Goal: Task Accomplishment & Management: Manage account settings

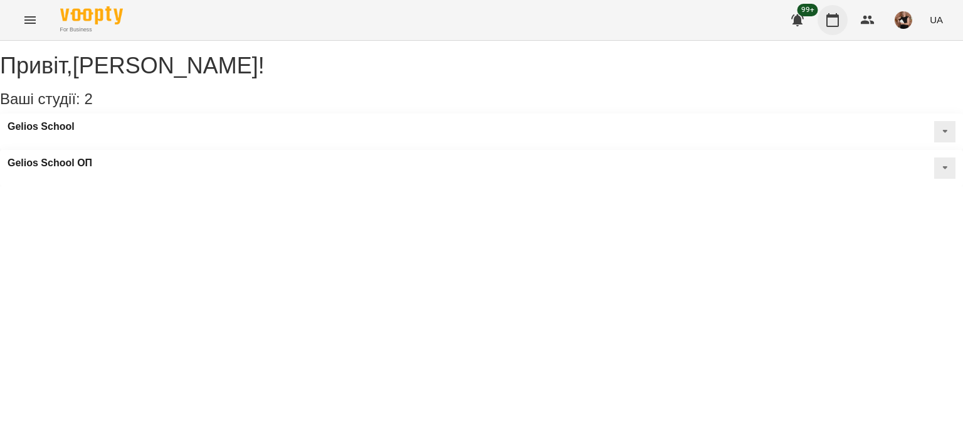
click at [843, 22] on button "button" at bounding box center [833, 20] width 30 height 30
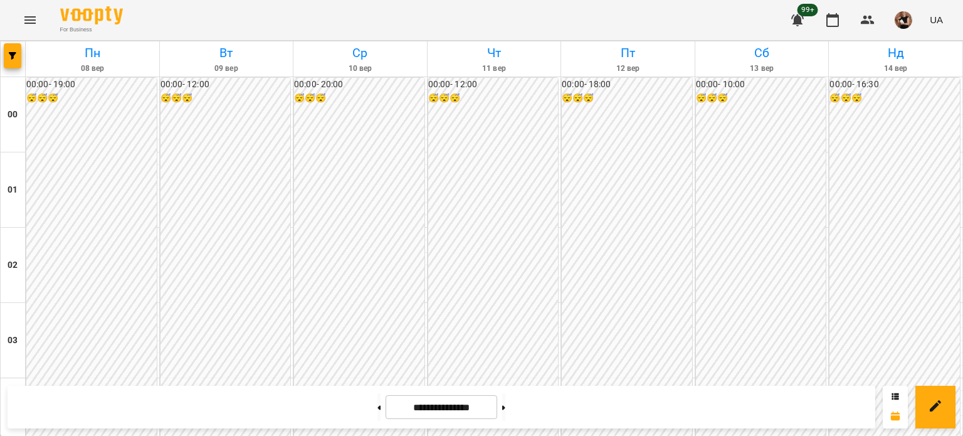
scroll to position [1442, 0]
click at [9, 55] on icon "button" at bounding box center [13, 56] width 8 height 8
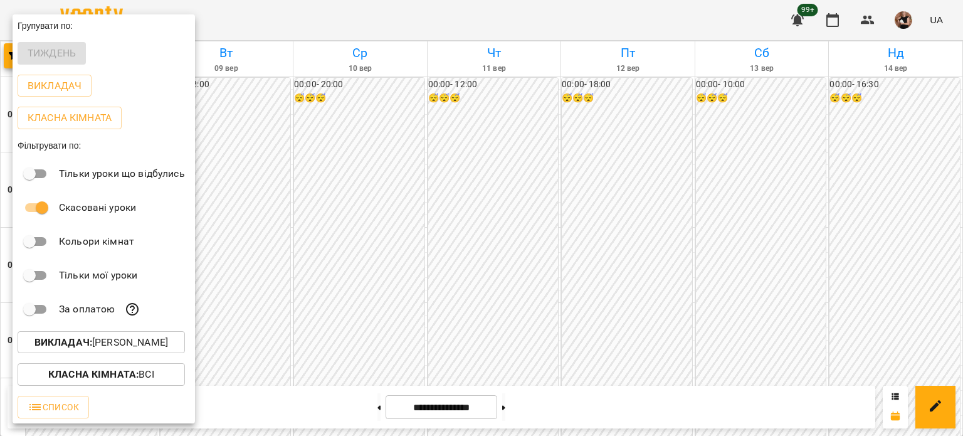
click at [150, 350] on p "Викладач : [PERSON_NAME]" at bounding box center [101, 342] width 134 height 15
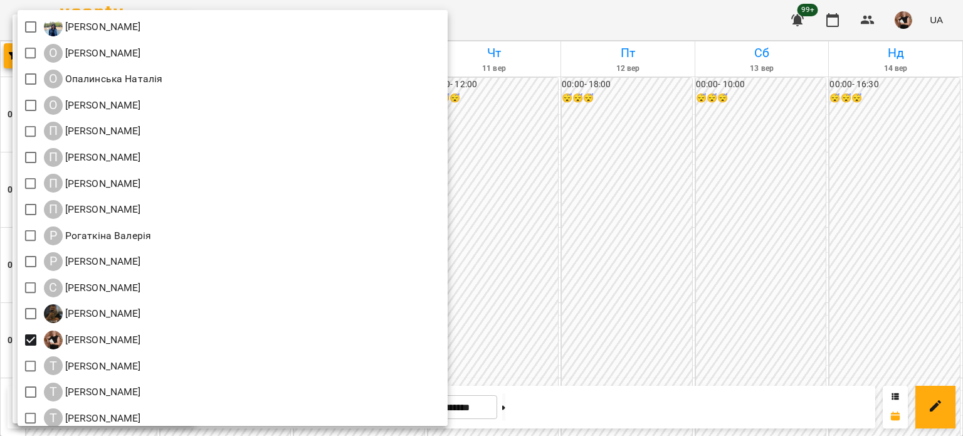
scroll to position [1463, 0]
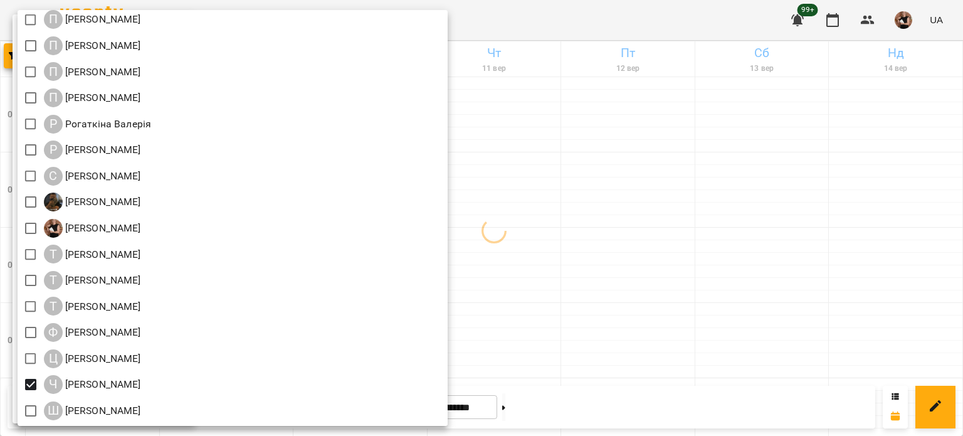
click at [742, 344] on div at bounding box center [481, 218] width 963 height 436
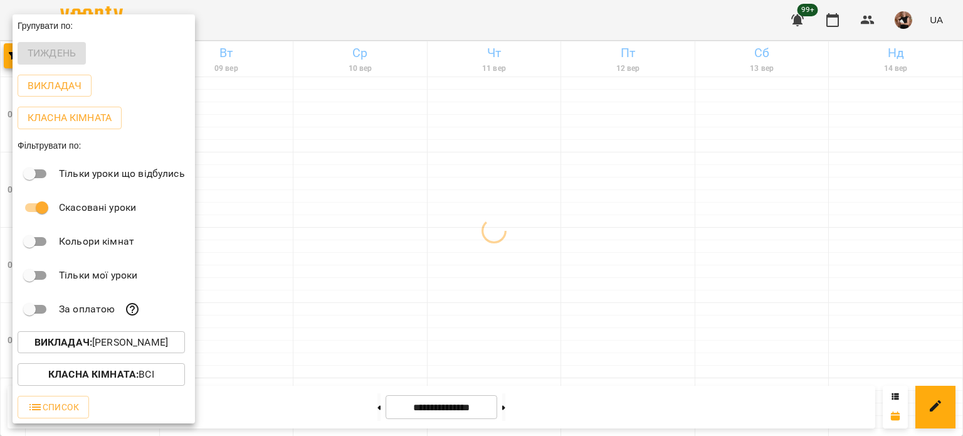
click at [565, 352] on div at bounding box center [481, 218] width 963 height 436
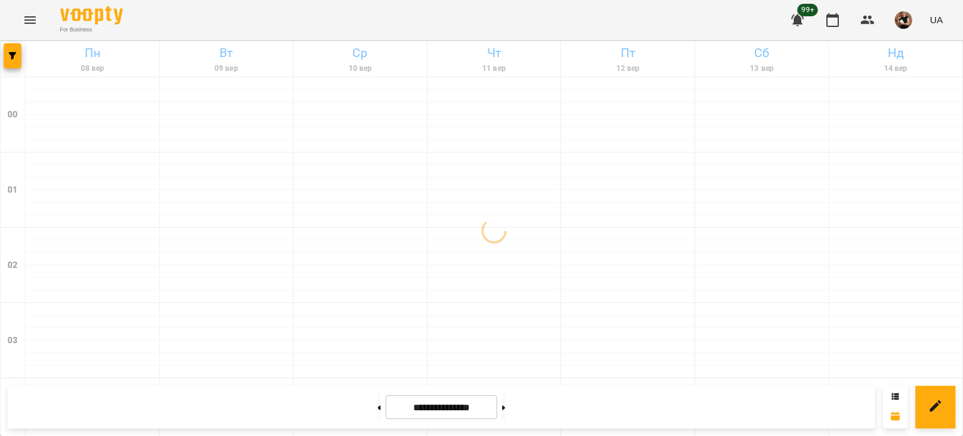
scroll to position [1254, 0]
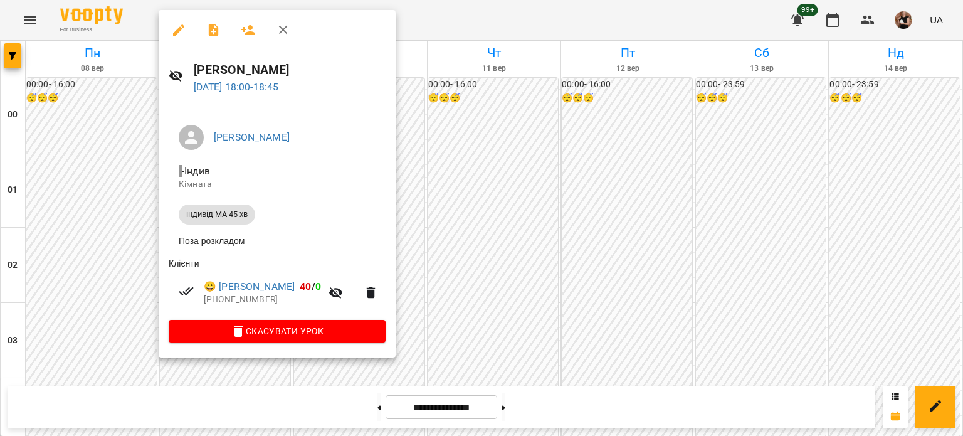
click at [531, 211] on div at bounding box center [481, 218] width 963 height 436
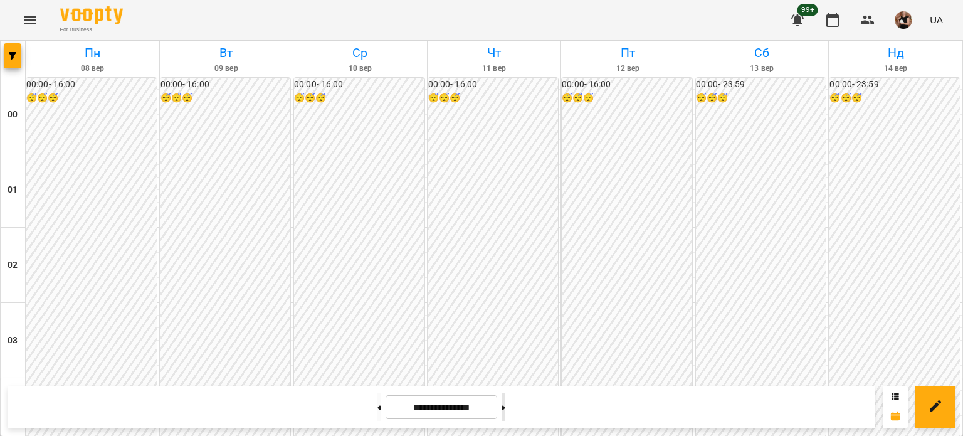
click at [505, 406] on icon at bounding box center [503, 407] width 3 height 5
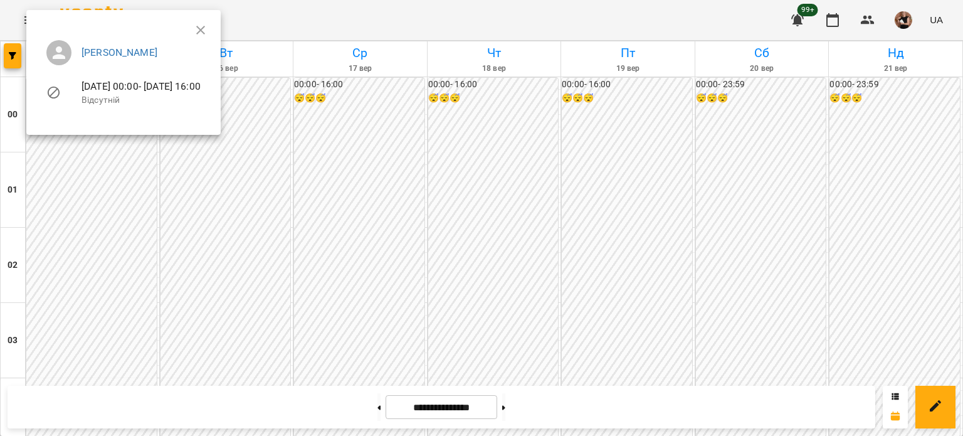
click at [15, 58] on div at bounding box center [481, 218] width 963 height 436
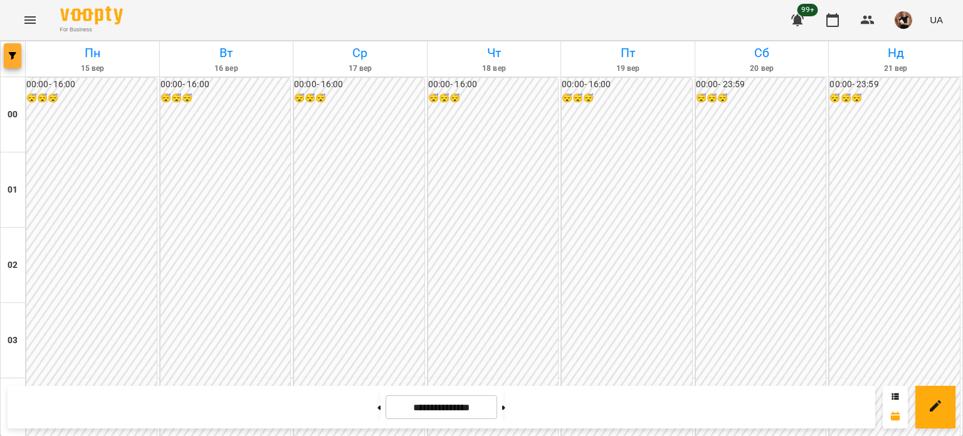
click at [8, 53] on span "button" at bounding box center [13, 56] width 18 height 8
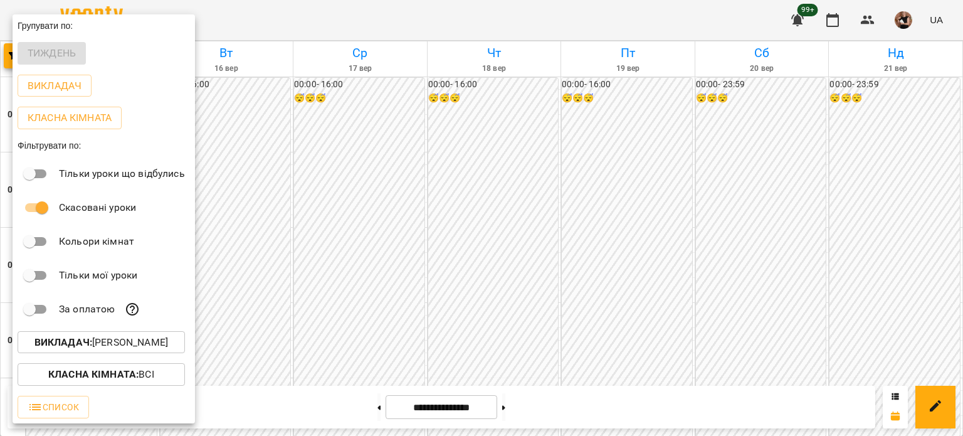
click at [142, 340] on p "Викладач : [PERSON_NAME]" at bounding box center [101, 342] width 134 height 15
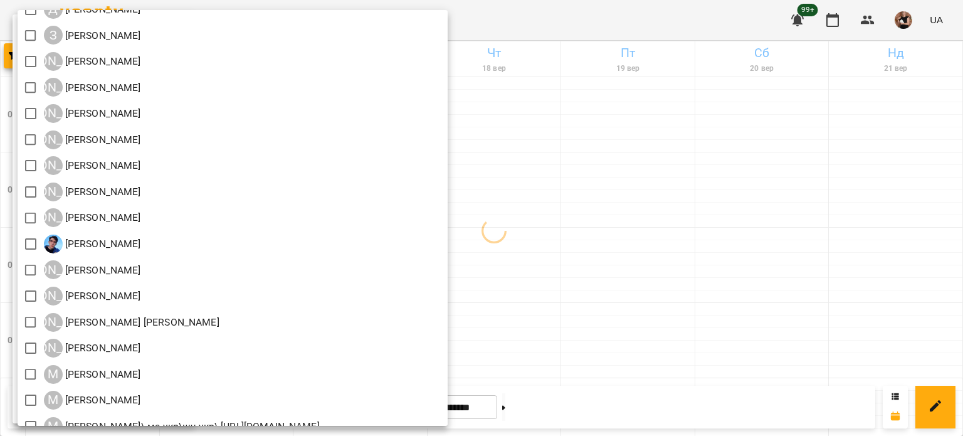
scroll to position [836, 0]
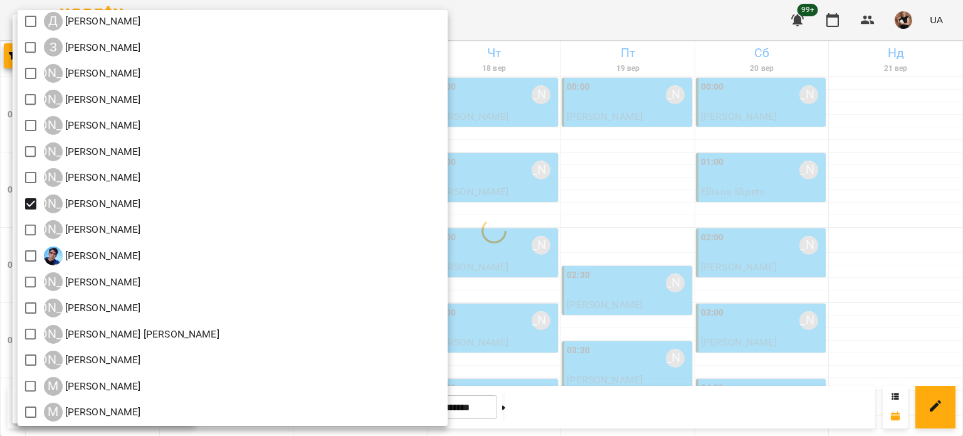
click at [597, 167] on div at bounding box center [481, 218] width 963 height 436
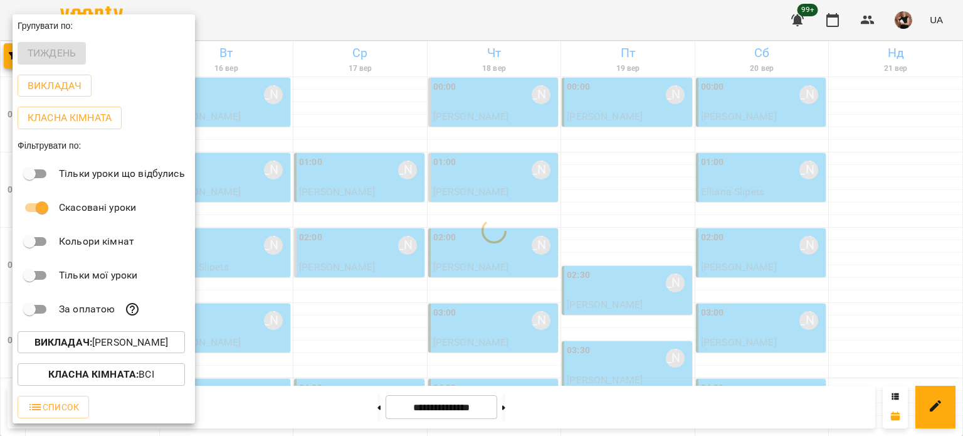
click at [597, 167] on div at bounding box center [481, 218] width 963 height 436
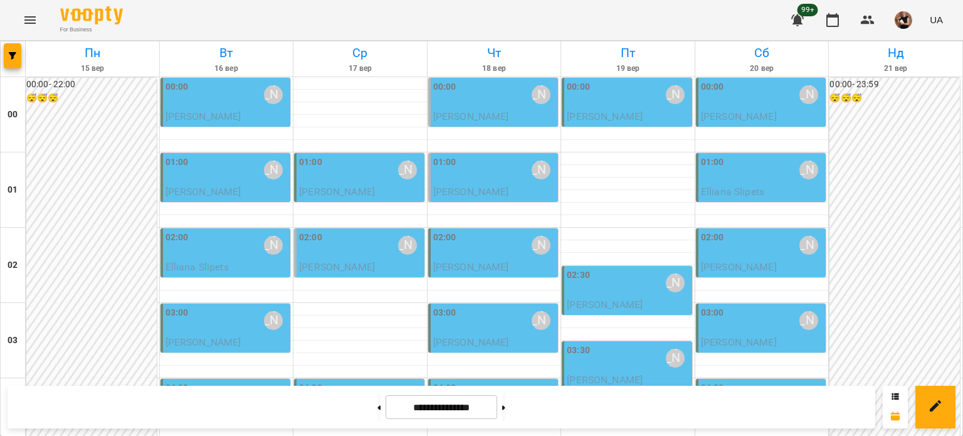
scroll to position [125, 0]
click at [13, 59] on icon "button" at bounding box center [13, 56] width 8 height 8
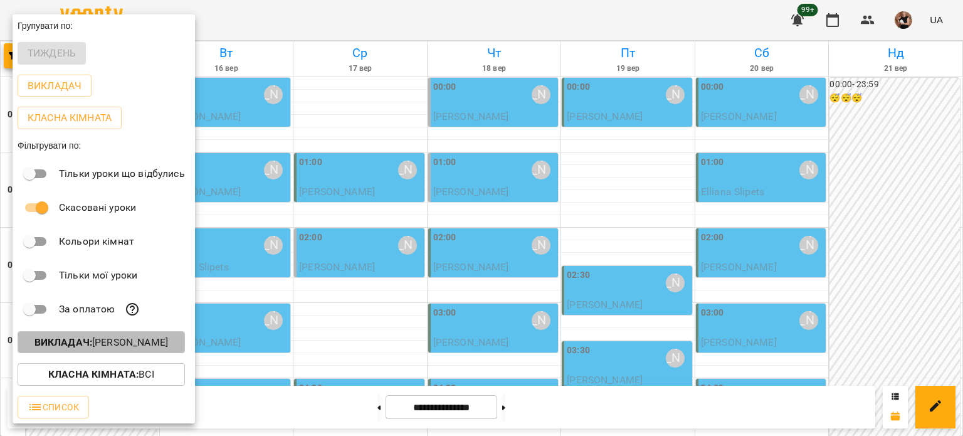
click at [118, 348] on p "Викладач : [PERSON_NAME]" at bounding box center [101, 342] width 134 height 15
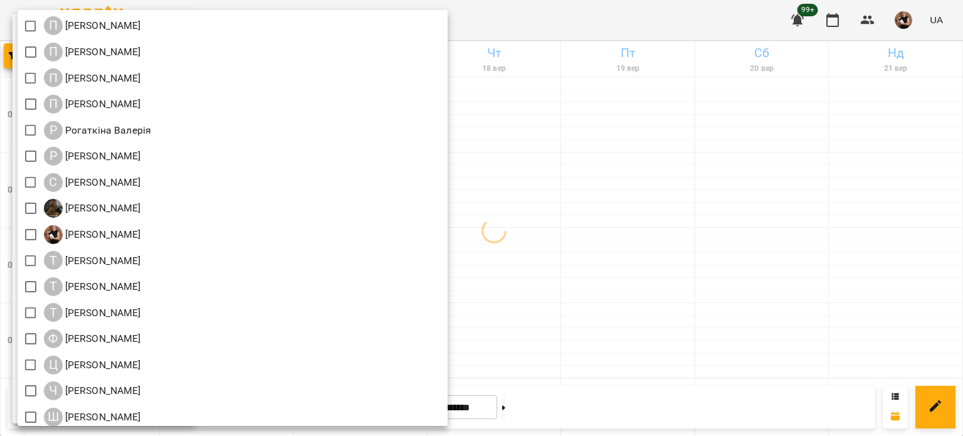
scroll to position [1463, 0]
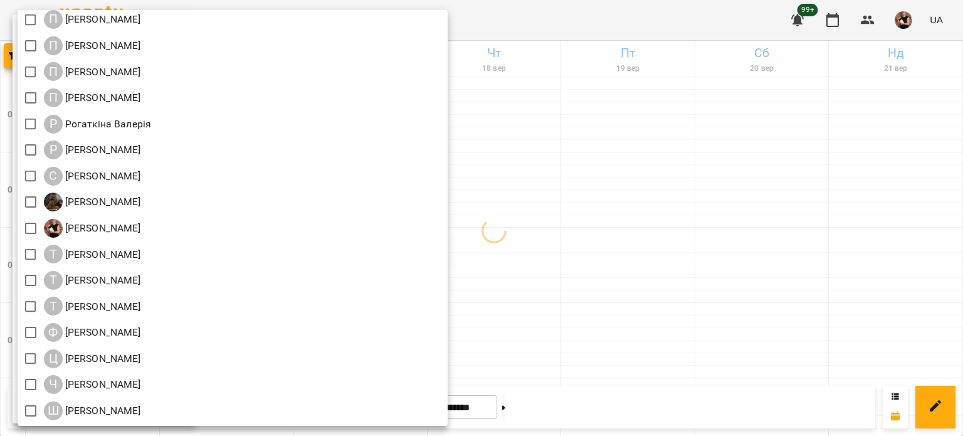
click at [653, 211] on div at bounding box center [481, 218] width 963 height 436
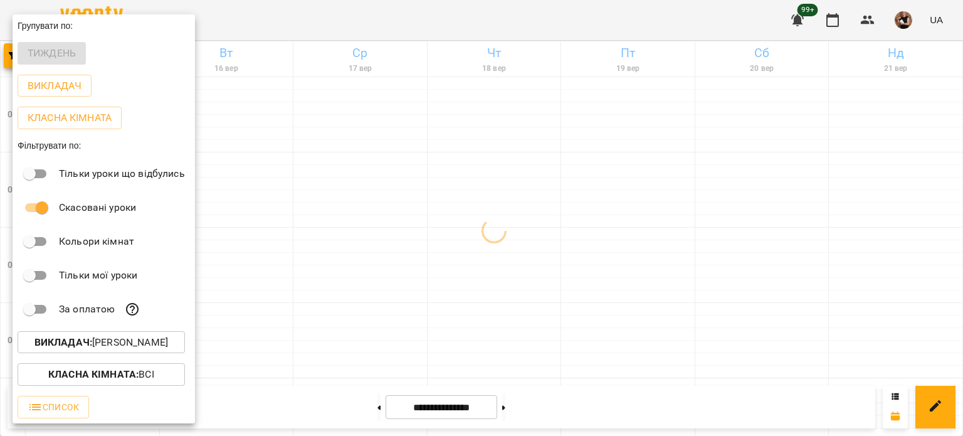
click at [653, 211] on div at bounding box center [481, 218] width 963 height 436
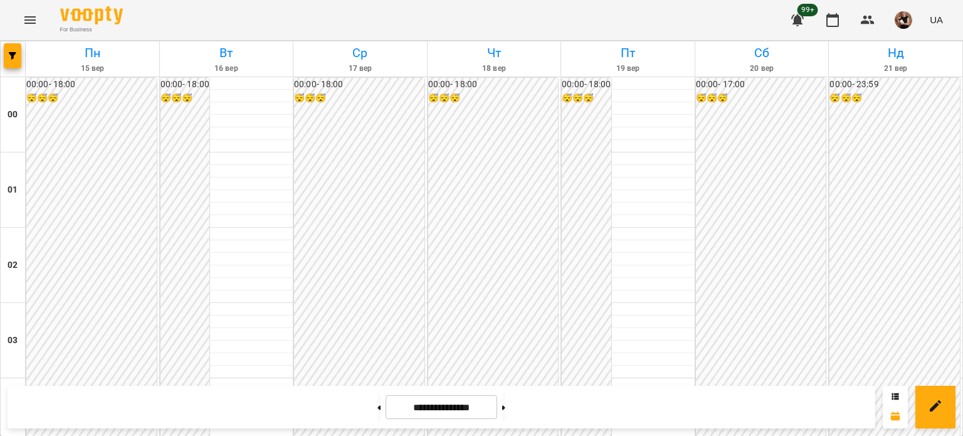
scroll to position [1379, 0]
click at [505, 406] on button at bounding box center [503, 407] width 3 height 28
click at [10, 47] on button "button" at bounding box center [13, 55] width 18 height 25
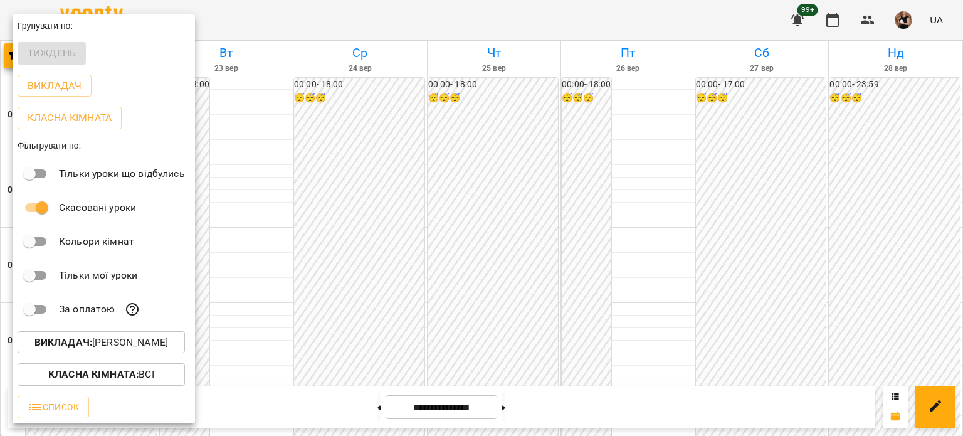
click at [367, 144] on div at bounding box center [481, 218] width 963 height 436
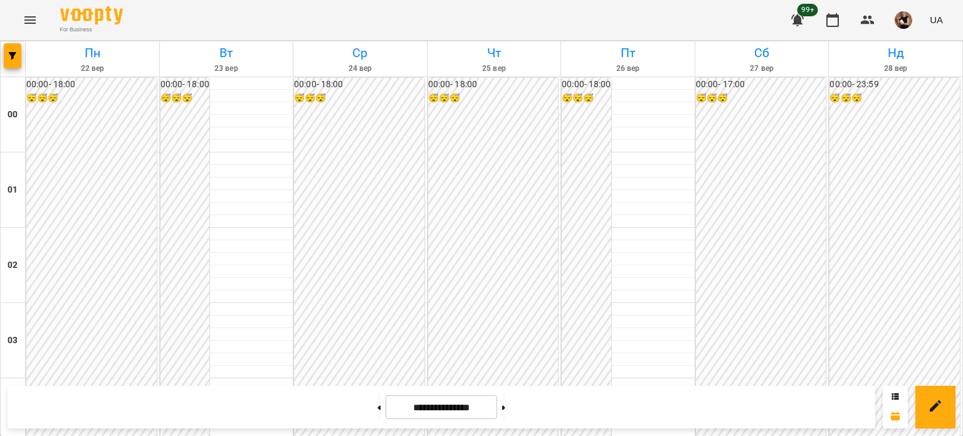
scroll to position [1189, 0]
click at [14, 58] on icon "button" at bounding box center [13, 56] width 8 height 8
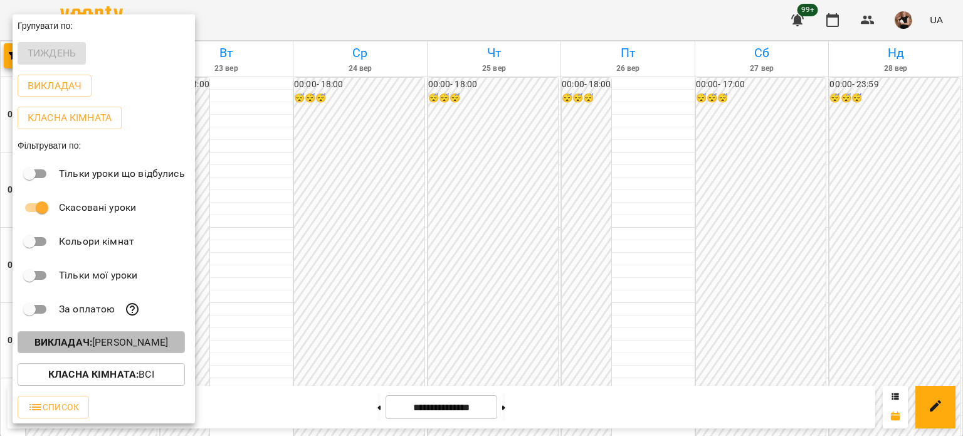
click at [115, 343] on p "Викладач : [PERSON_NAME]" at bounding box center [101, 342] width 134 height 15
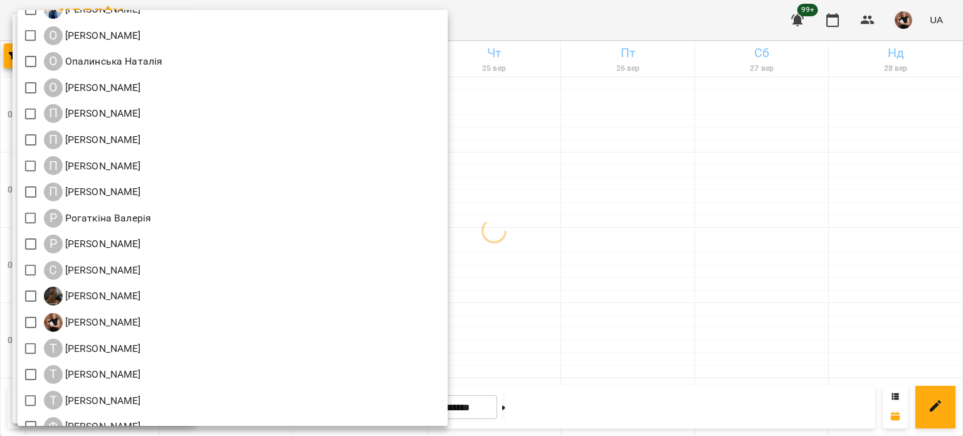
scroll to position [1463, 0]
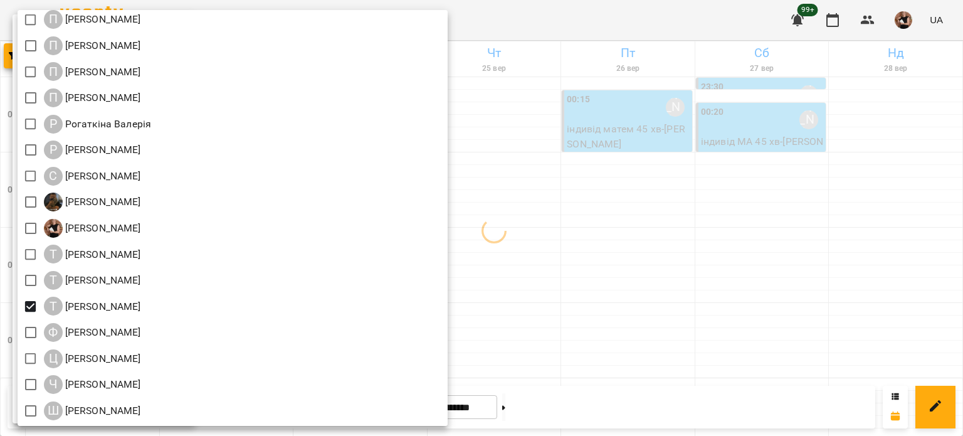
click at [831, 219] on div at bounding box center [481, 218] width 963 height 436
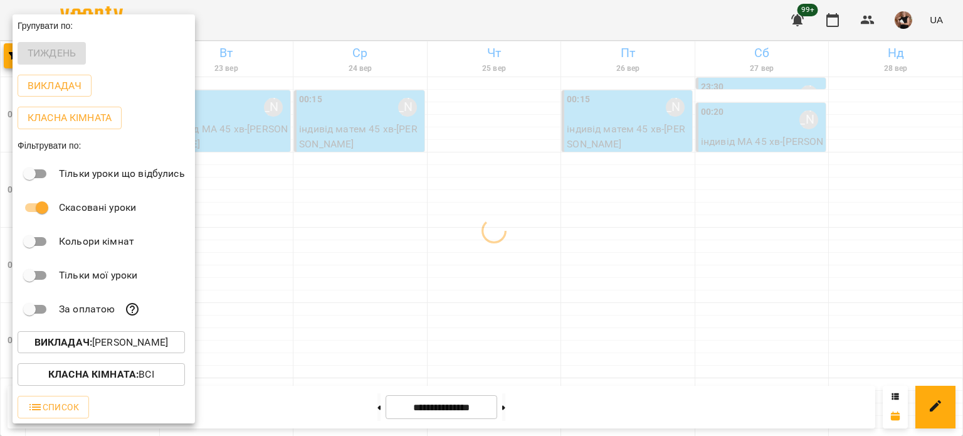
click at [831, 219] on div "Всі ДТ [PERSON_NAME]\укр.мов\шч \ма\укр мова\математика [URL][DOMAIN_NAME] ДТ […" at bounding box center [481, 218] width 963 height 436
click at [831, 219] on div at bounding box center [481, 218] width 963 height 436
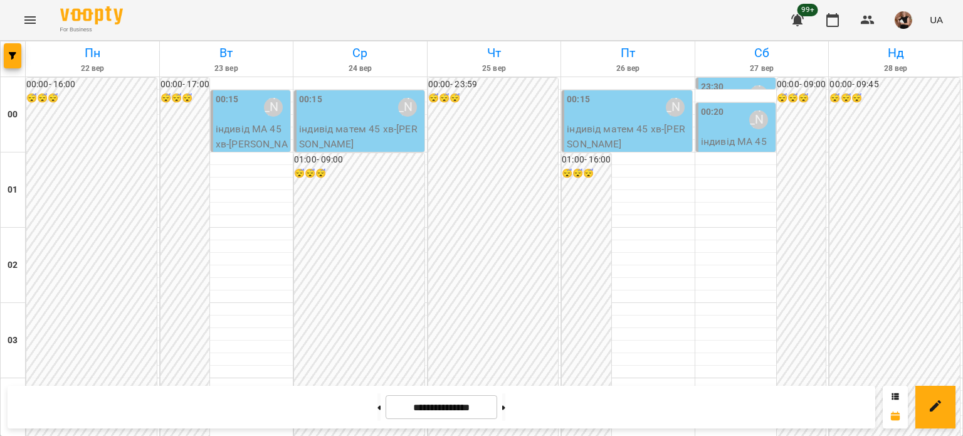
scroll to position [1315, 0]
click at [377, 402] on button at bounding box center [378, 407] width 3 height 28
type input "**********"
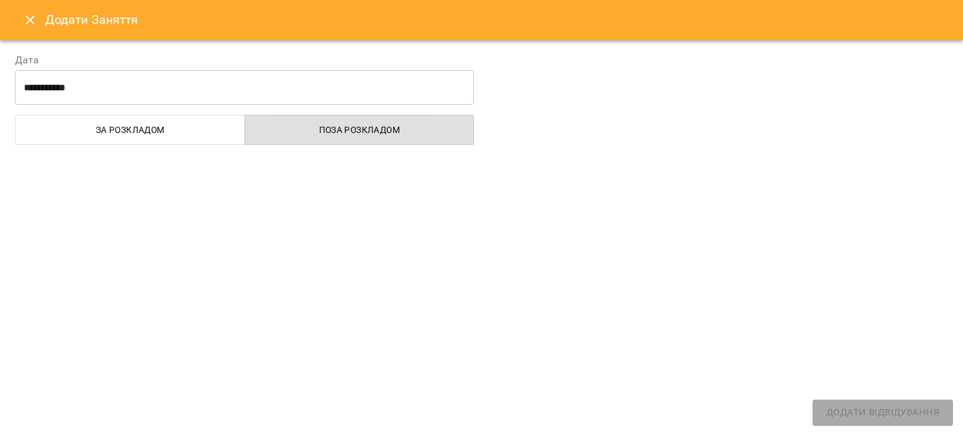
select select "**********"
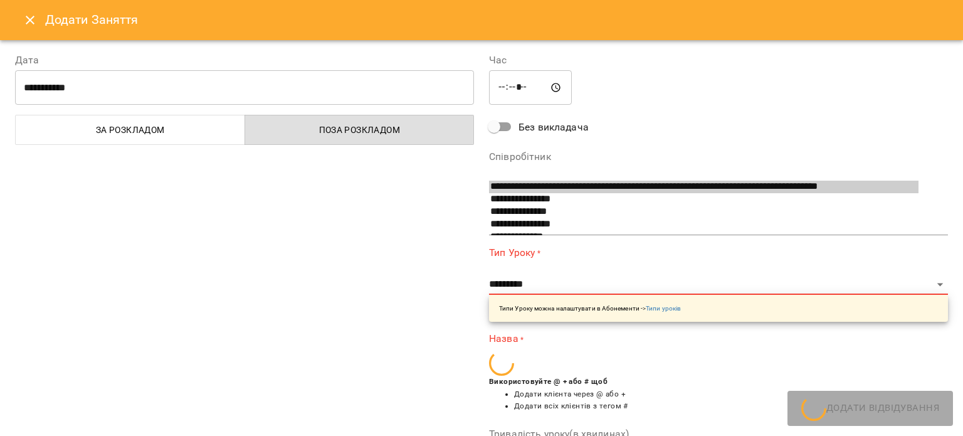
scroll to position [755, 0]
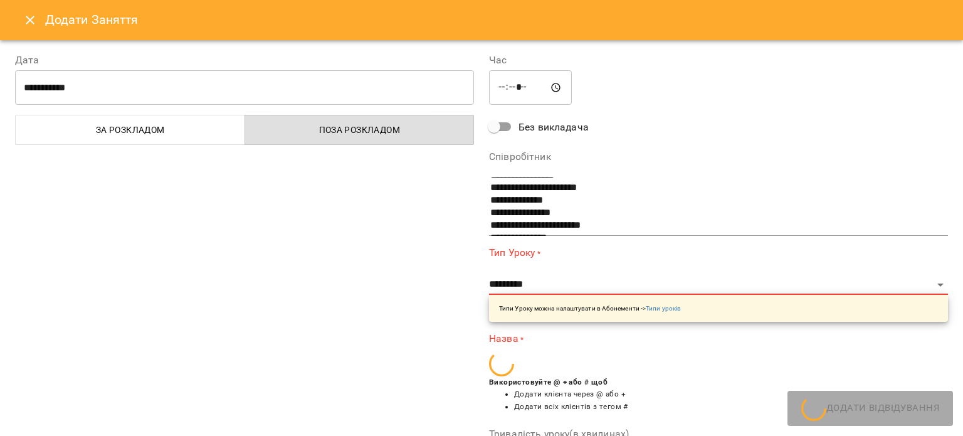
click at [28, 18] on icon "Close" at bounding box center [30, 20] width 9 height 9
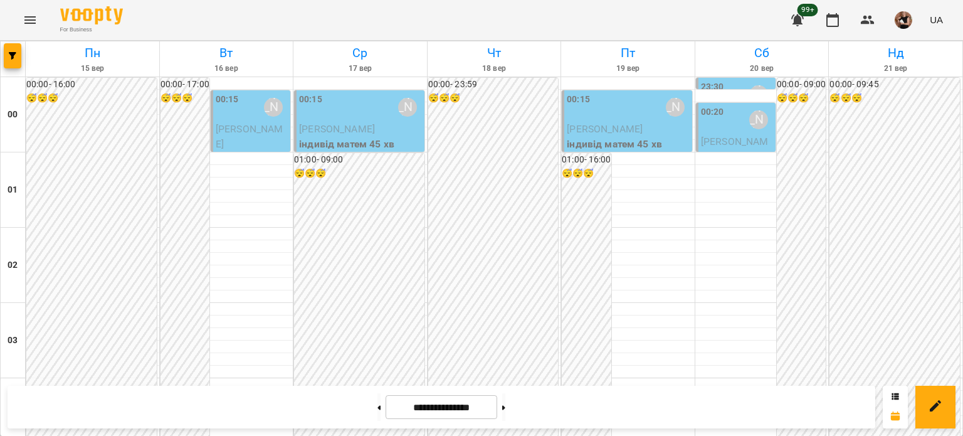
scroll to position [876, 0]
